Goal: Information Seeking & Learning: Learn about a topic

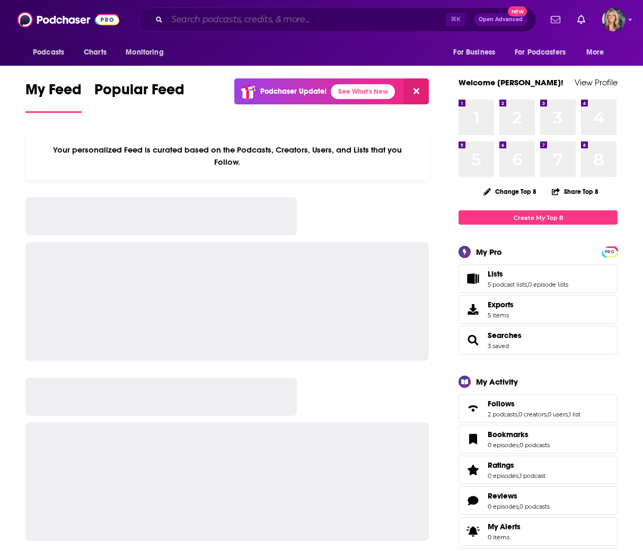
drag, startPoint x: 0, startPoint y: 0, endPoint x: 187, endPoint y: 20, distance: 187.7
click at [187, 20] on input "Search podcasts, credits, & more..." at bounding box center [306, 19] width 279 height 17
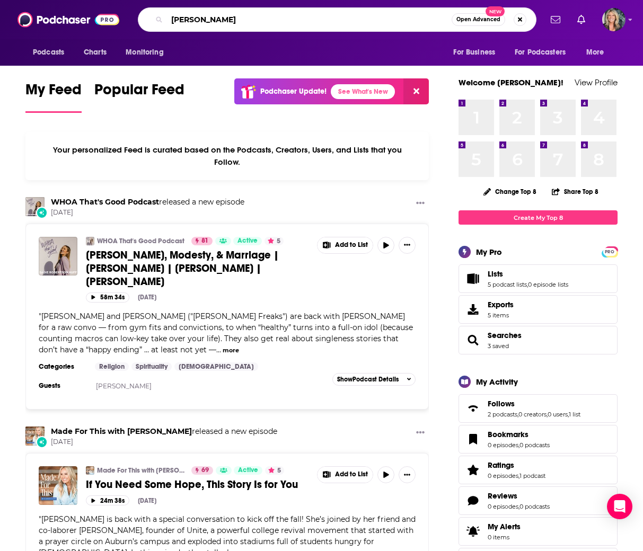
type input "[PERSON_NAME]"
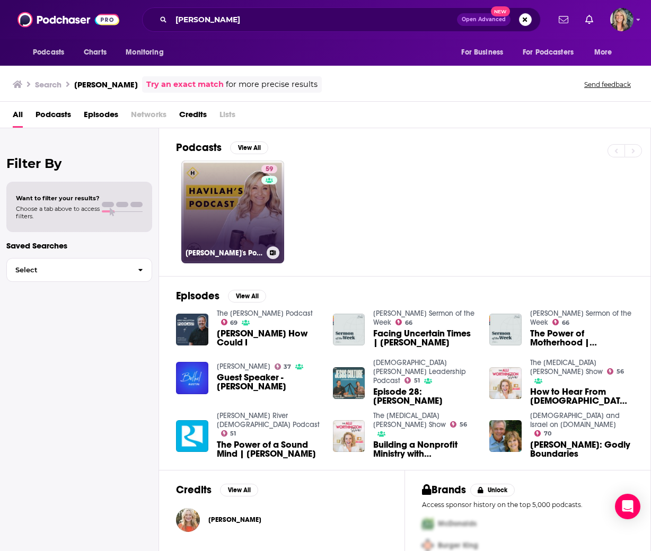
click at [227, 208] on link "59 [PERSON_NAME]'s Podcast" at bounding box center [232, 212] width 103 height 103
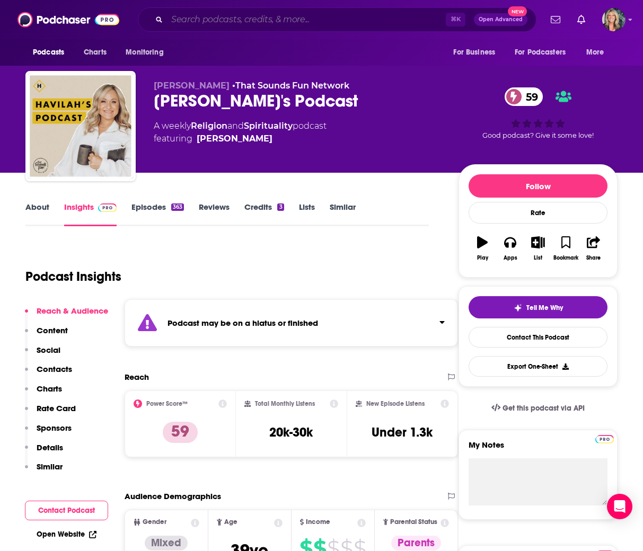
click at [320, 15] on input "Search podcasts, credits, & more..." at bounding box center [306, 19] width 279 height 17
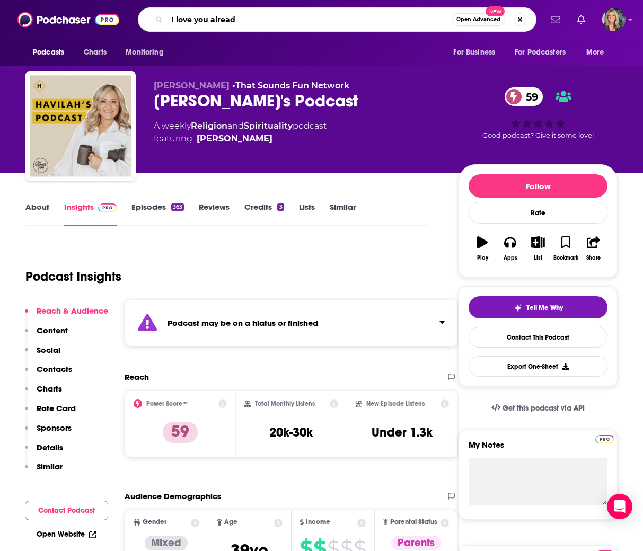
type input "I love you already"
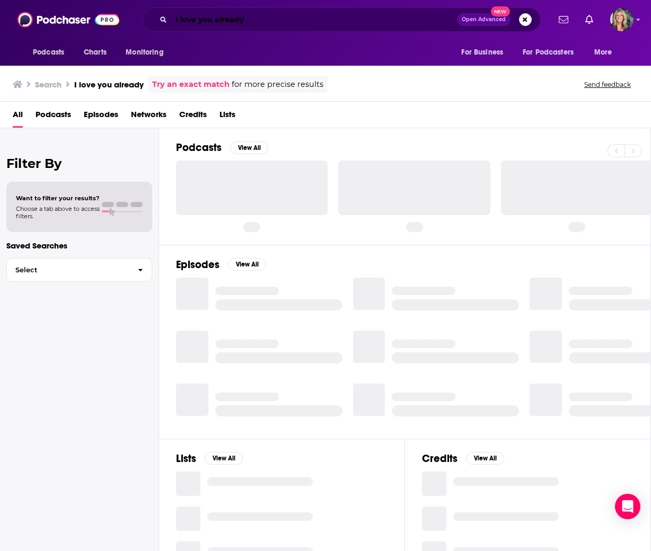
click at [256, 20] on input "I love you already" at bounding box center [314, 19] width 286 height 17
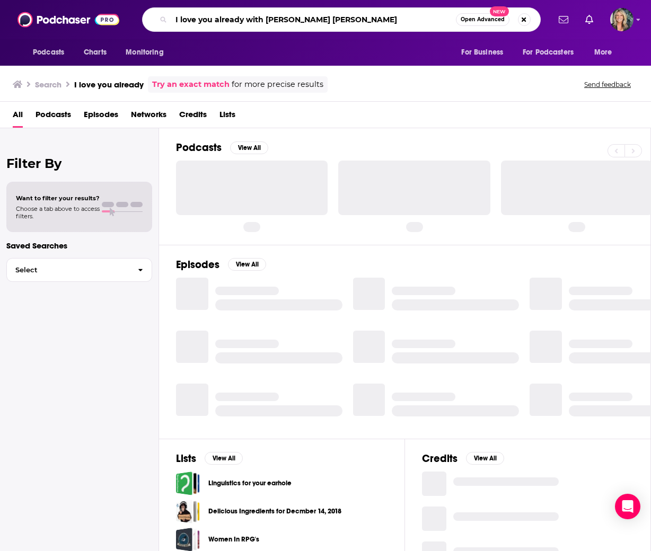
type input "I love you already with [PERSON_NAME] [PERSON_NAME]"
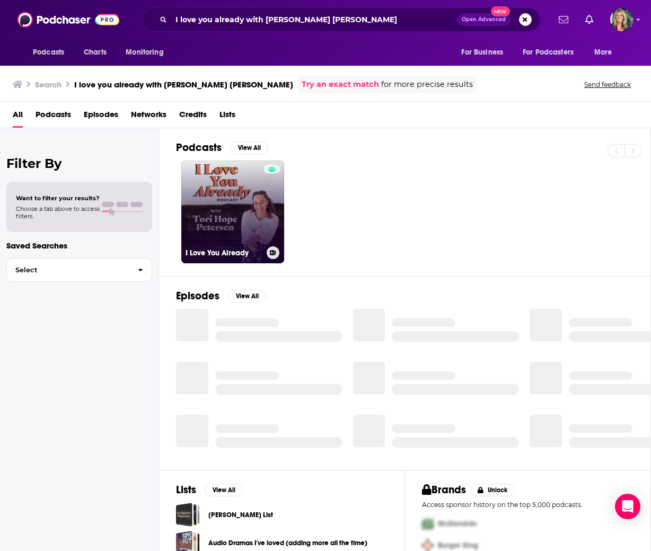
click at [244, 212] on link "I Love You Already" at bounding box center [232, 212] width 103 height 103
